Goal: Transaction & Acquisition: Purchase product/service

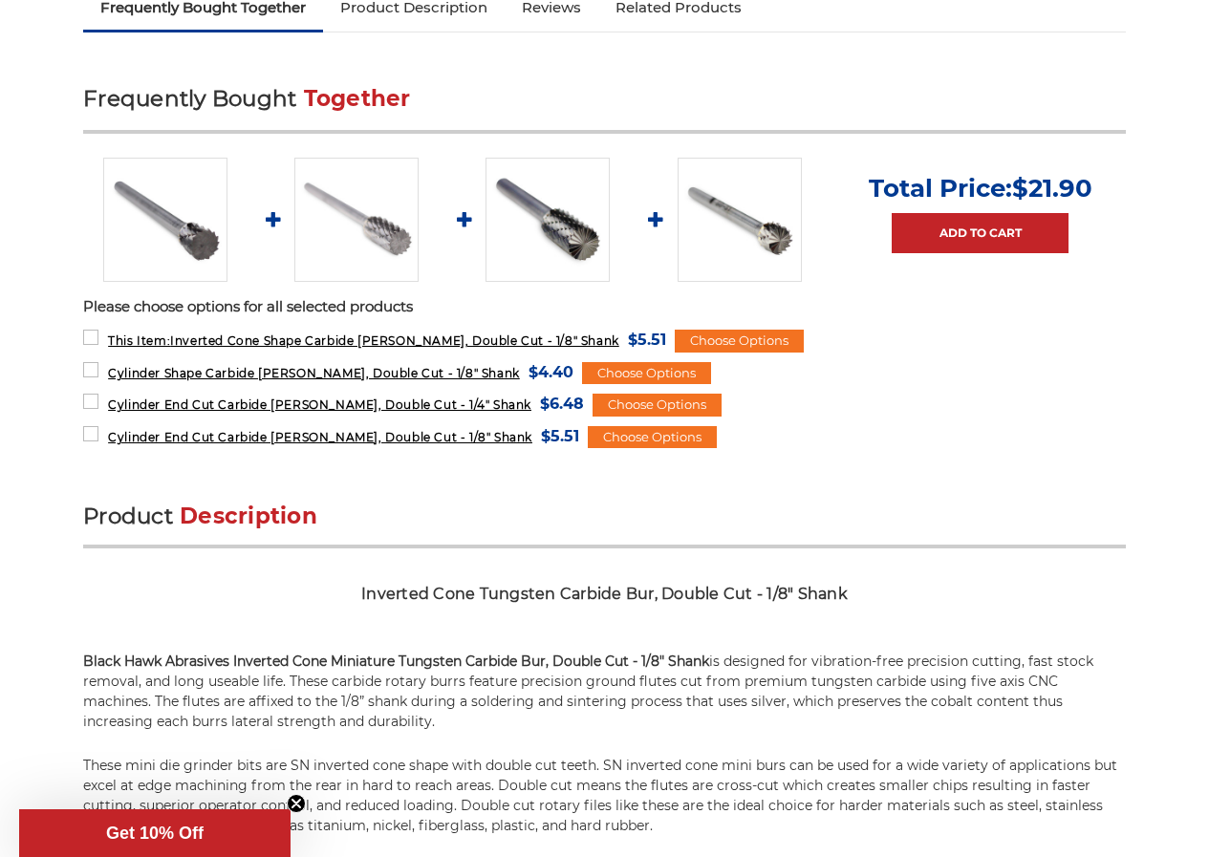
scroll to position [833, 0]
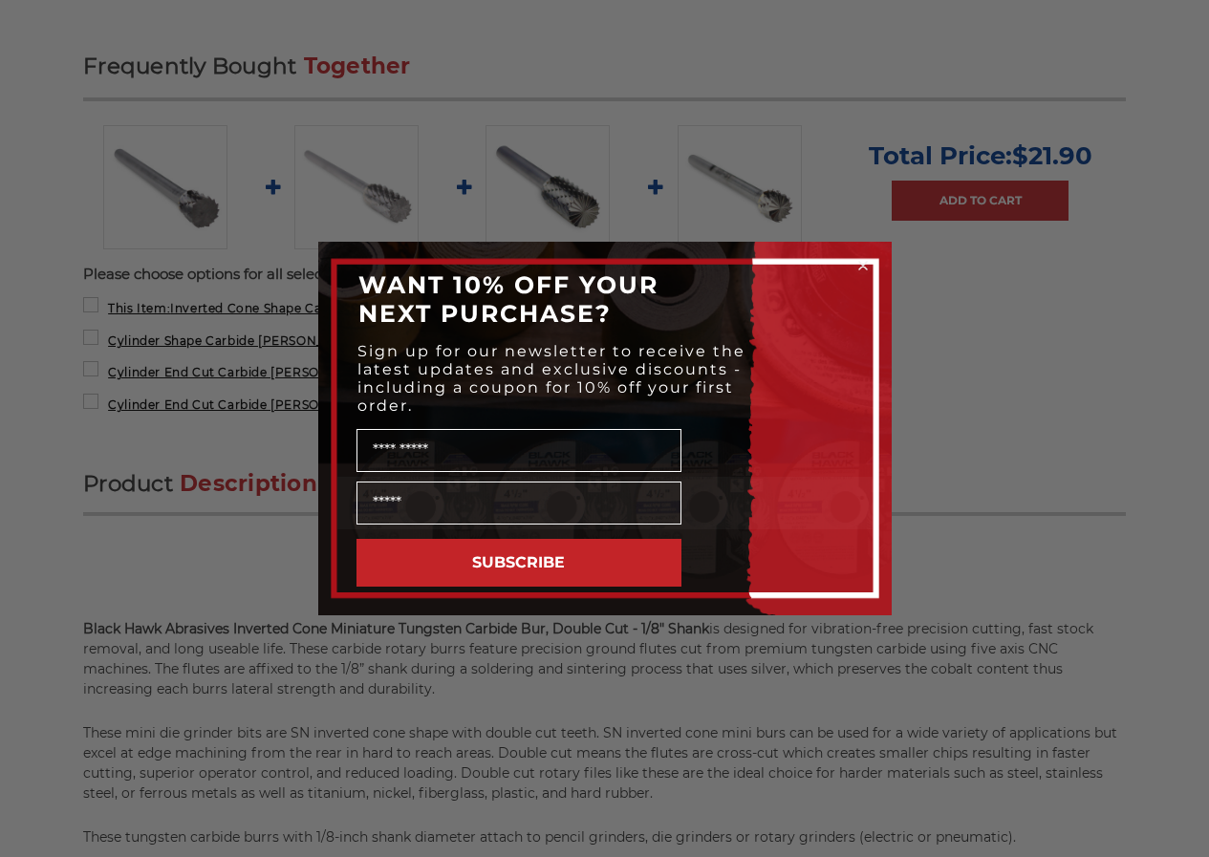
click at [861, 263] on circle "Close dialog" at bounding box center [862, 266] width 18 height 18
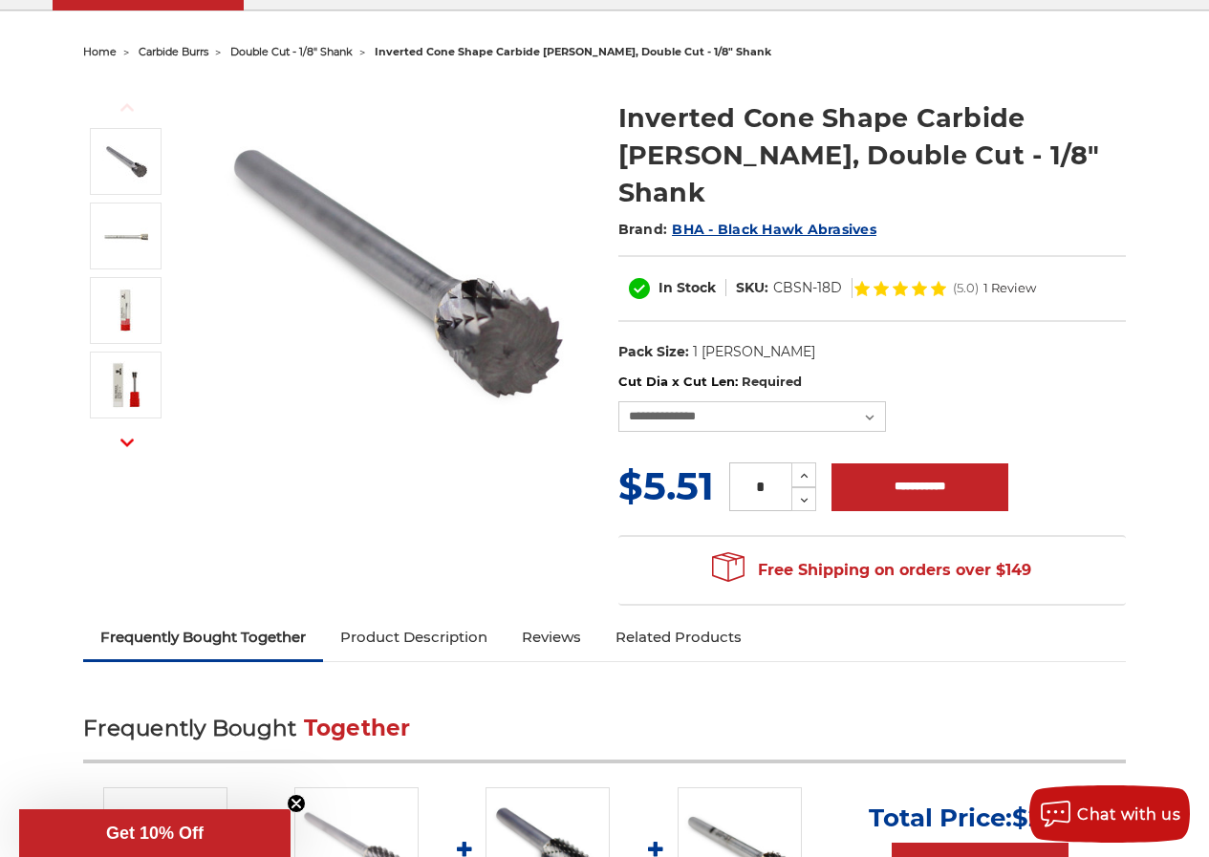
scroll to position [165, 0]
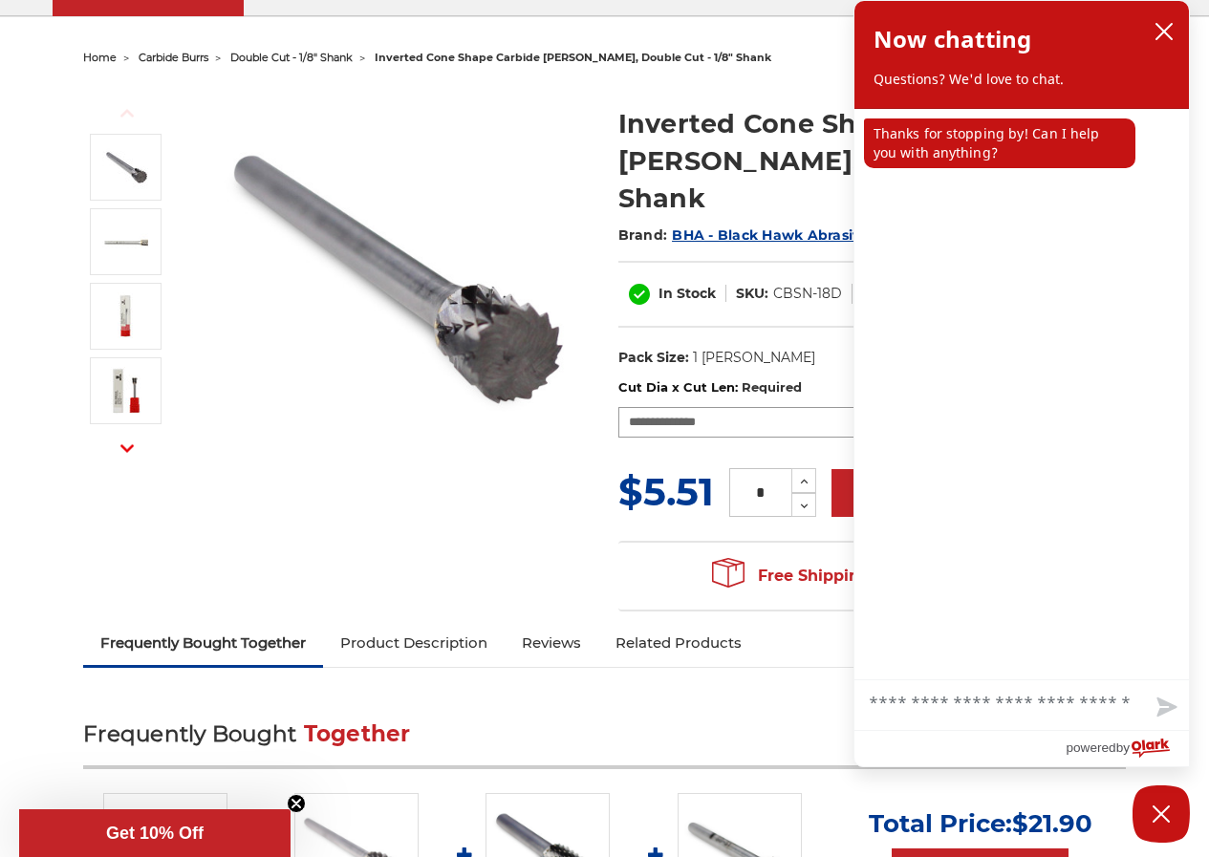
click at [508, 456] on img at bounding box center [394, 276] width 382 height 382
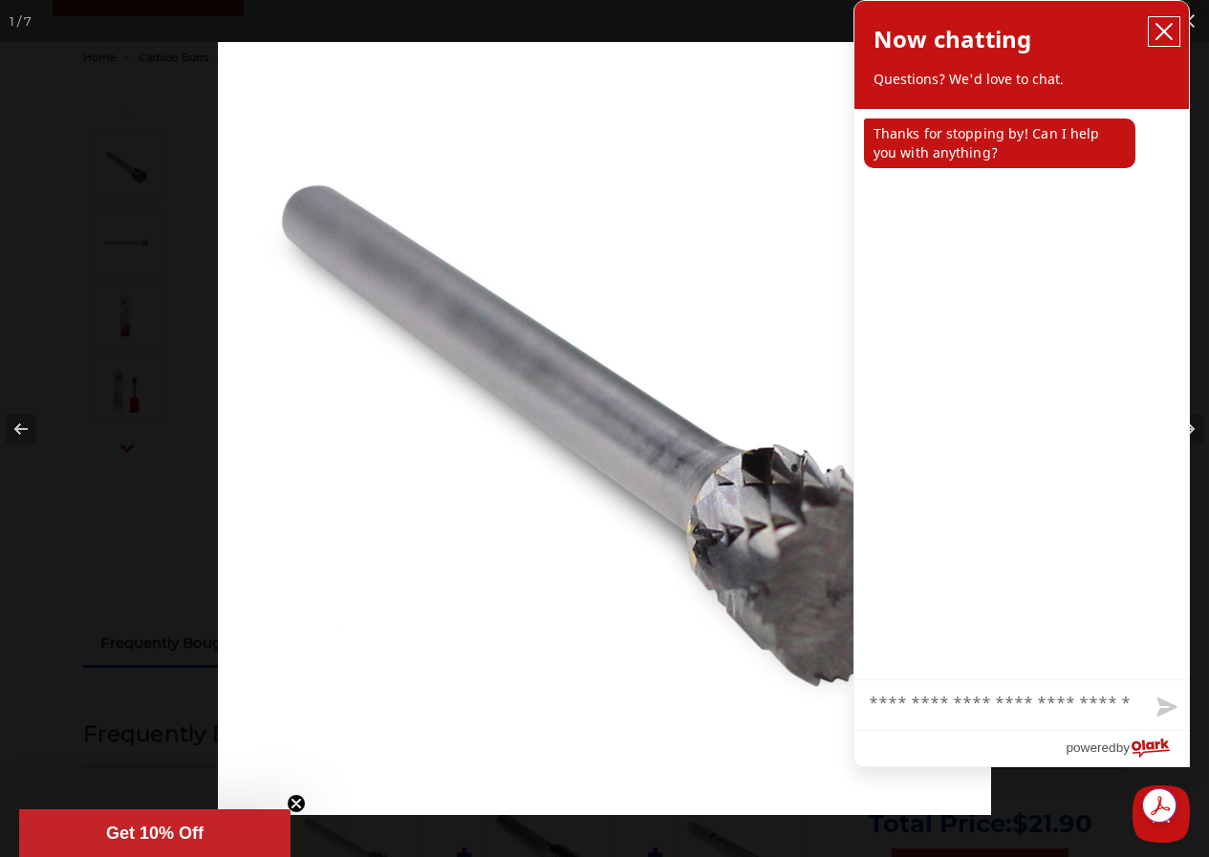
click at [1158, 28] on icon "close chatbox" at bounding box center [1163, 31] width 19 height 19
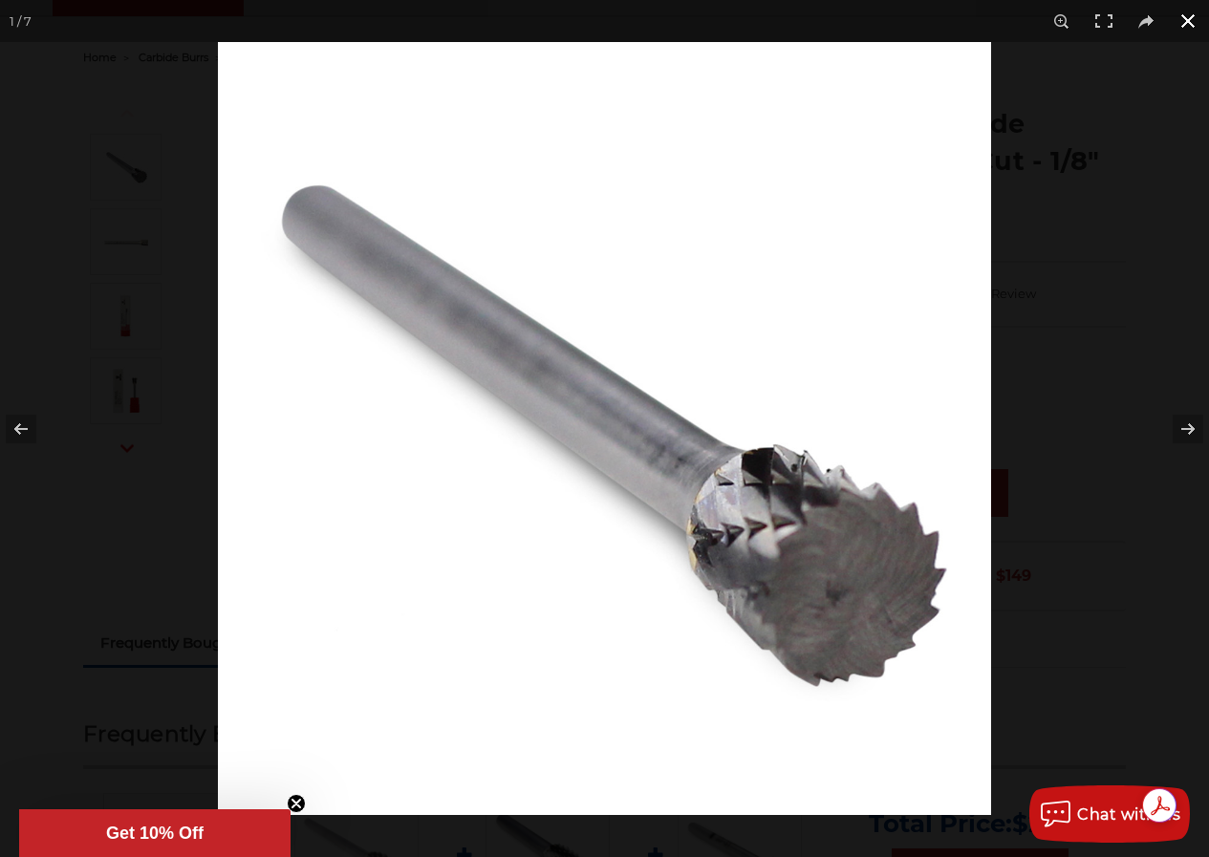
click at [1193, 9] on button at bounding box center [1188, 21] width 42 height 42
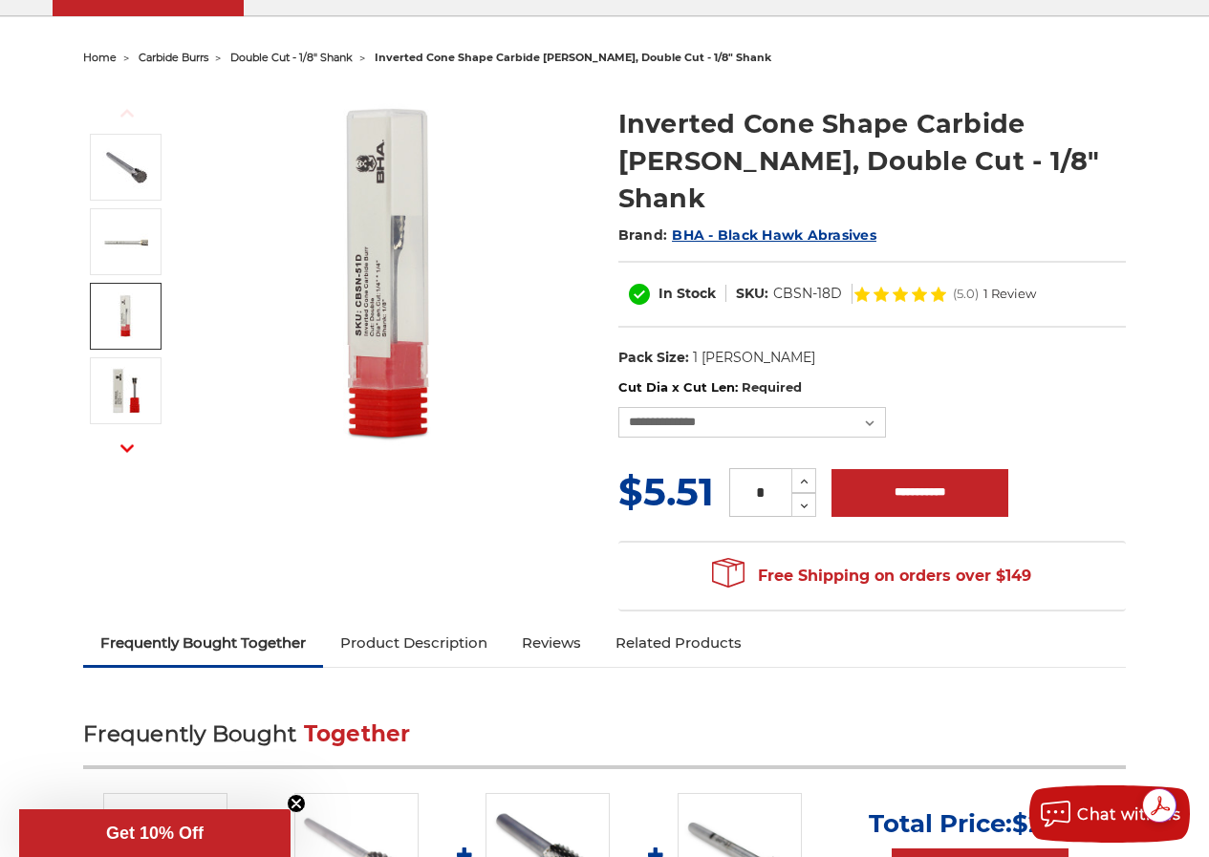
click at [99, 321] on link at bounding box center [126, 316] width 72 height 67
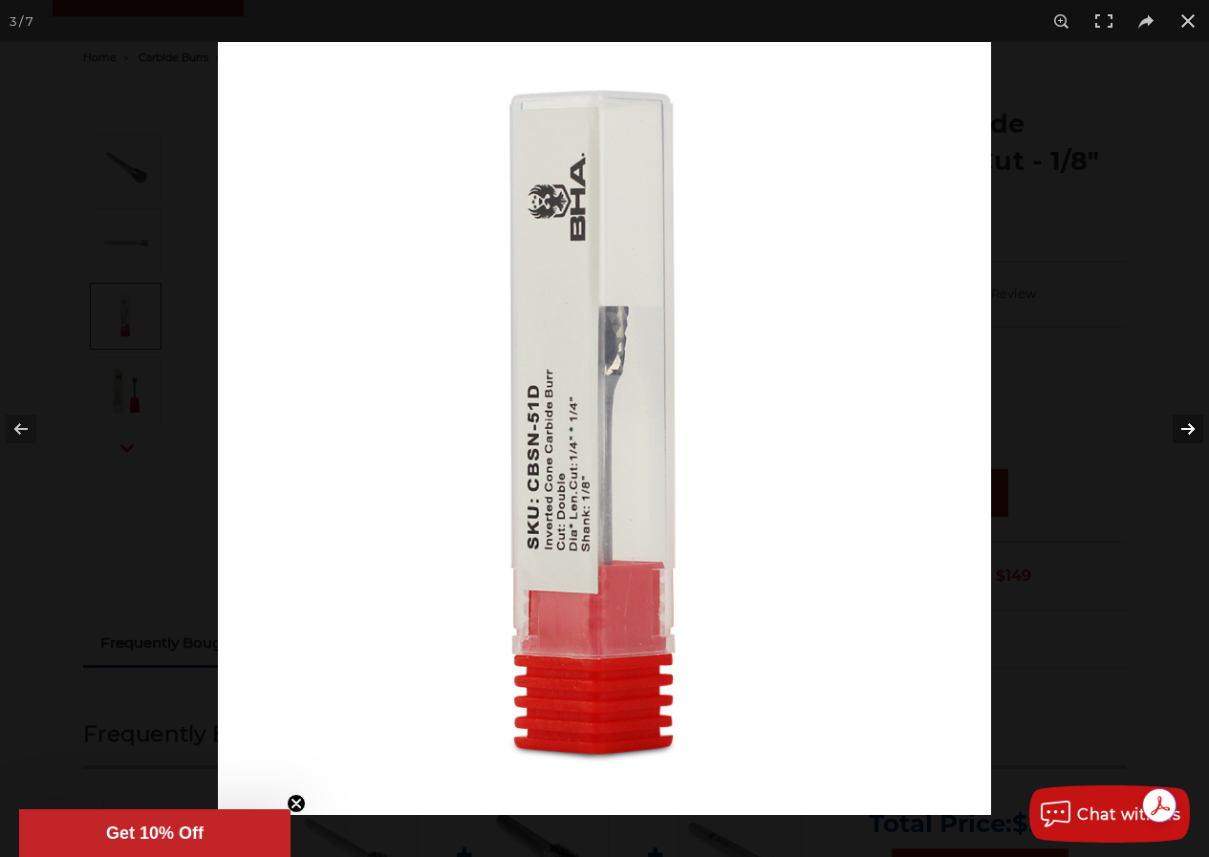
click at [1185, 424] on button at bounding box center [1175, 429] width 67 height 96
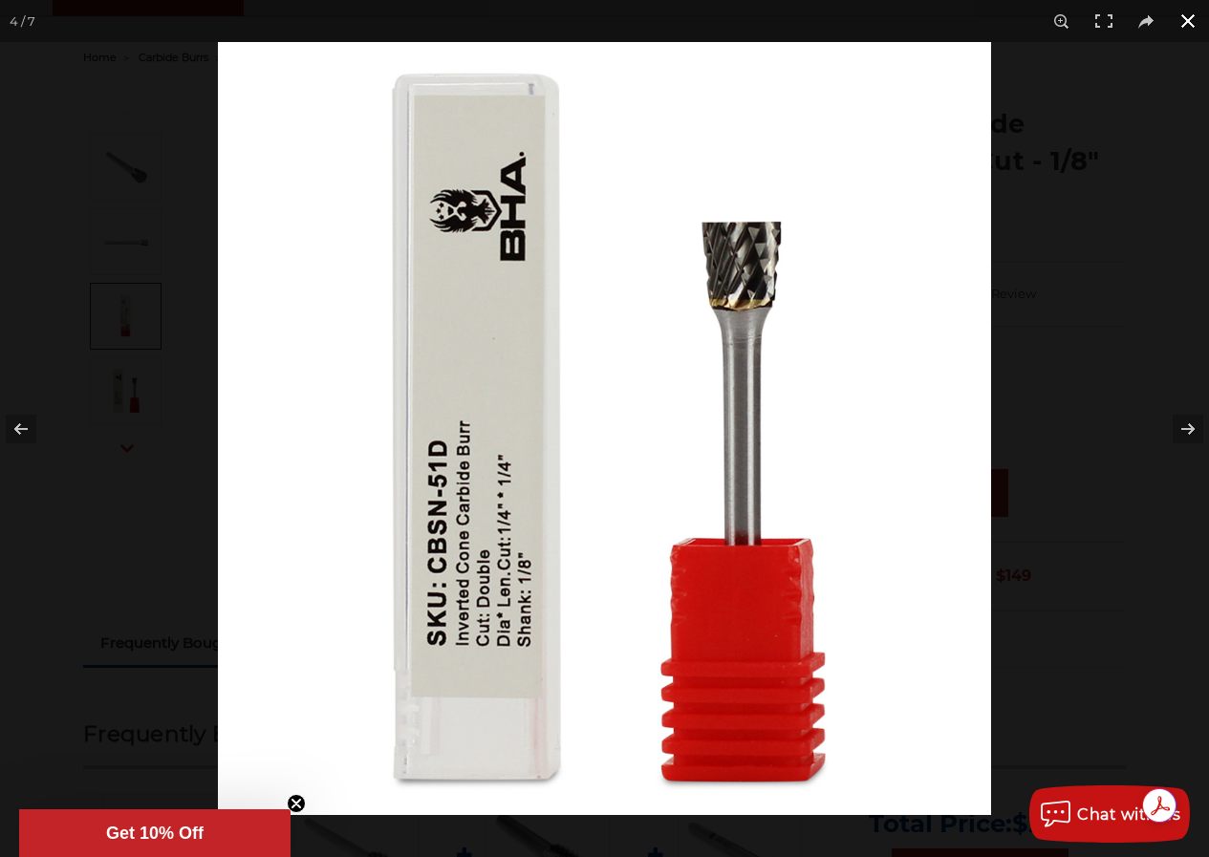
click at [1180, 9] on button at bounding box center [1188, 21] width 42 height 42
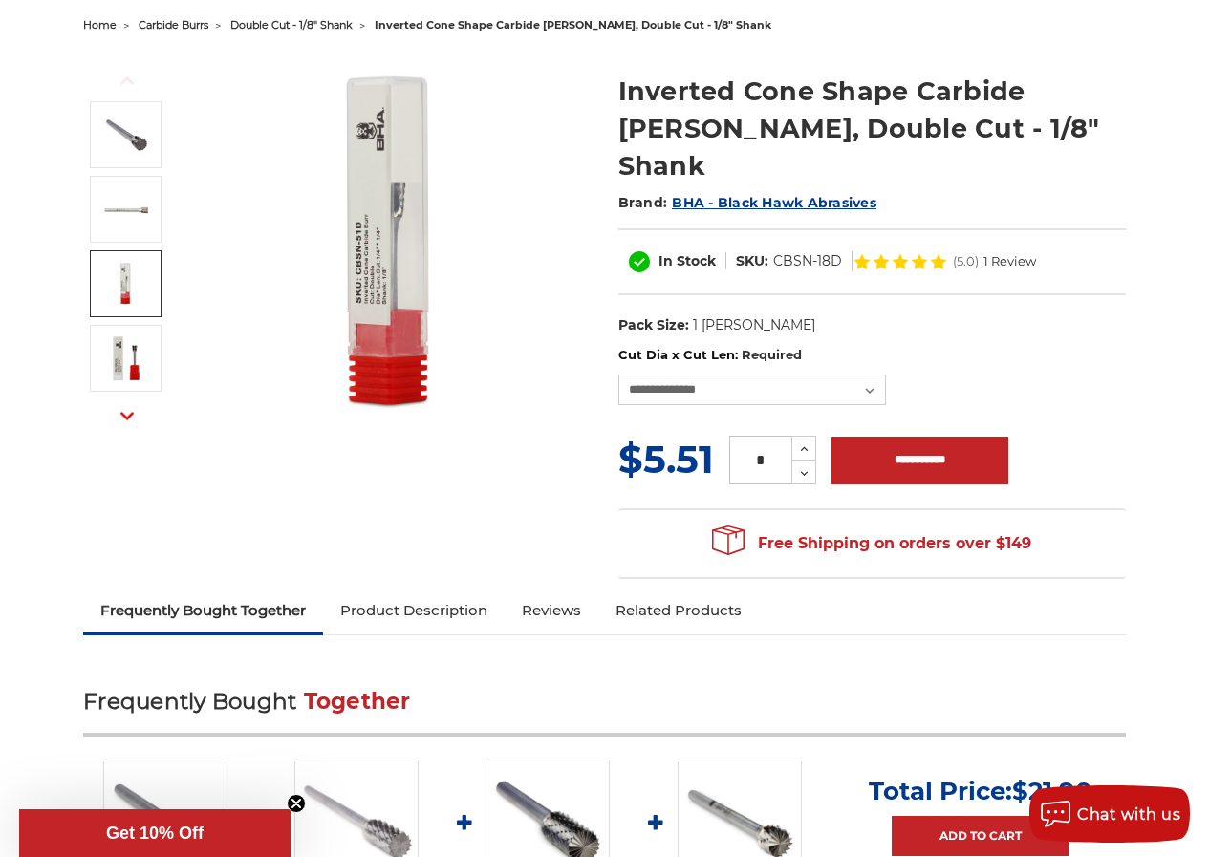
scroll to position [165, 0]
